Goal: Information Seeking & Learning: Understand process/instructions

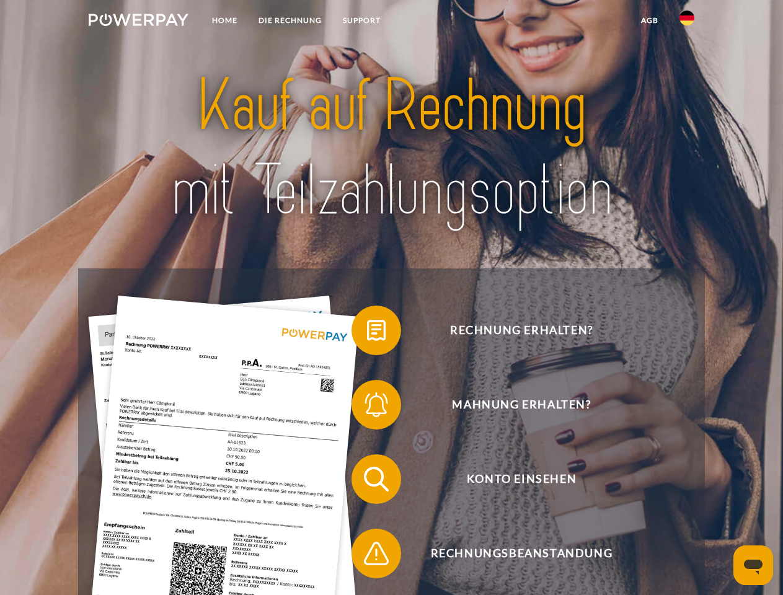
click at [138, 22] on img at bounding box center [139, 20] width 100 height 12
click at [687, 22] on img at bounding box center [687, 18] width 15 height 15
click at [649, 20] on link "agb" at bounding box center [650, 20] width 38 height 22
click at [367, 333] on span at bounding box center [358, 331] width 62 height 62
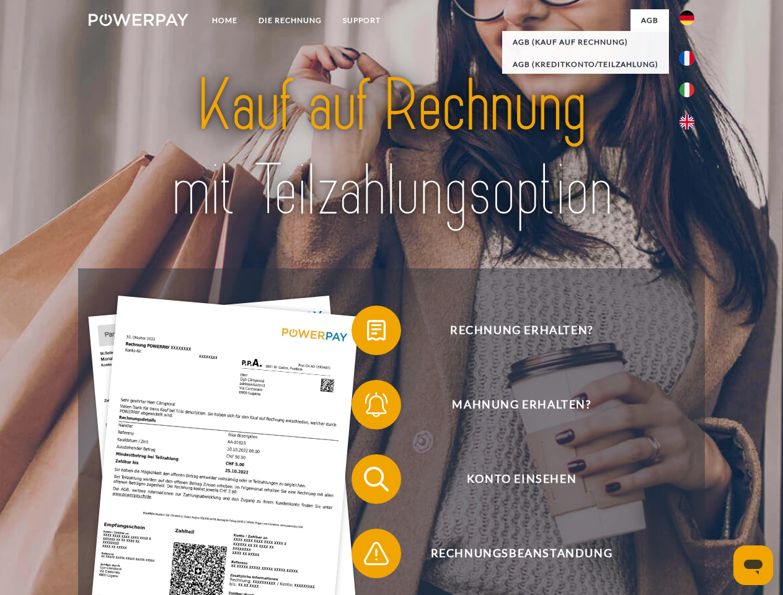
click at [367, 407] on div "Rechnung erhalten? Mahnung erhalten? Konto einsehen" at bounding box center [391, 516] width 626 height 496
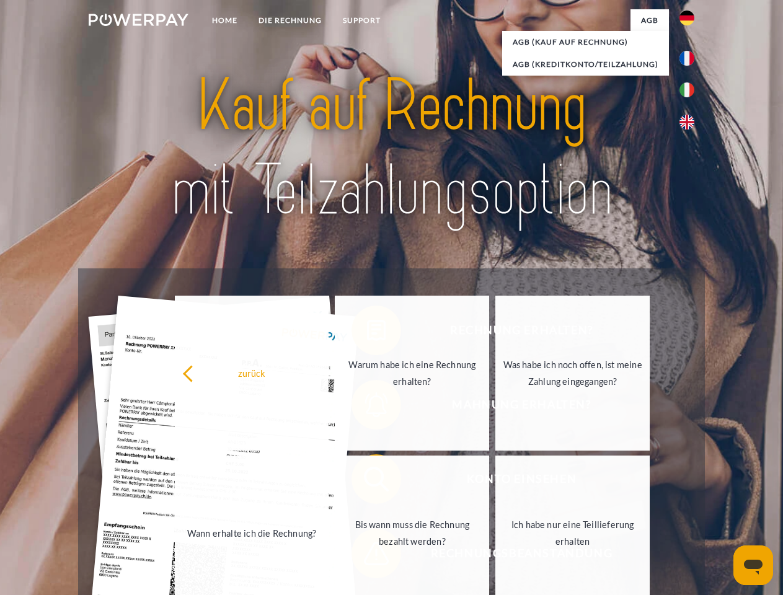
click at [367, 482] on link "Bis wann muss die Rechnung bezahlt werden?" at bounding box center [412, 533] width 154 height 155
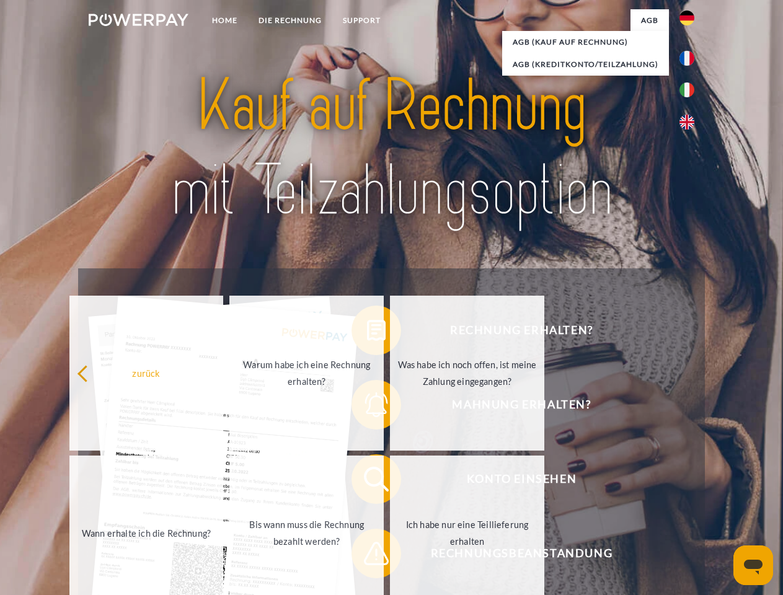
click at [367, 556] on span at bounding box center [358, 554] width 62 height 62
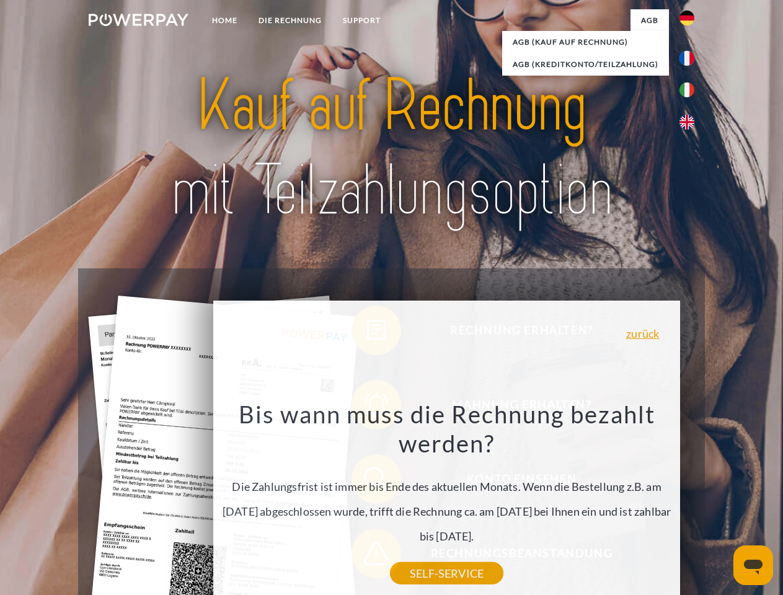
click at [753, 566] on icon "Messaging-Fenster öffnen" at bounding box center [753, 567] width 19 height 15
